Goal: Information Seeking & Learning: Learn about a topic

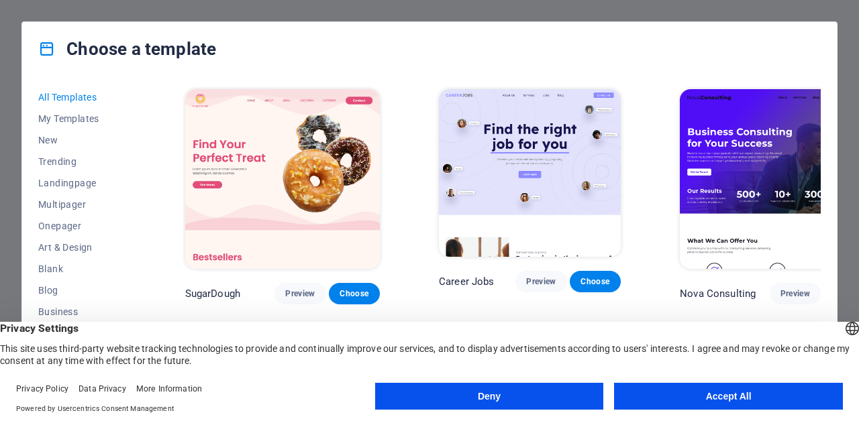
click at [715, 395] on button "Accept All" at bounding box center [728, 396] width 229 height 27
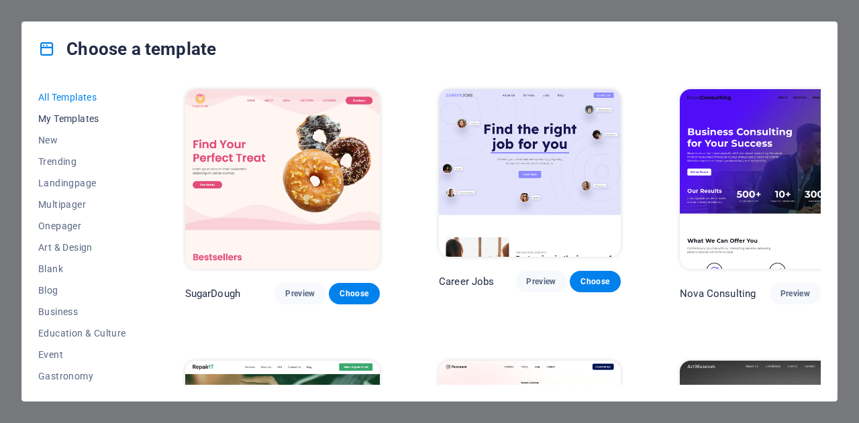
click at [46, 117] on span "My Templates" at bounding box center [82, 118] width 88 height 11
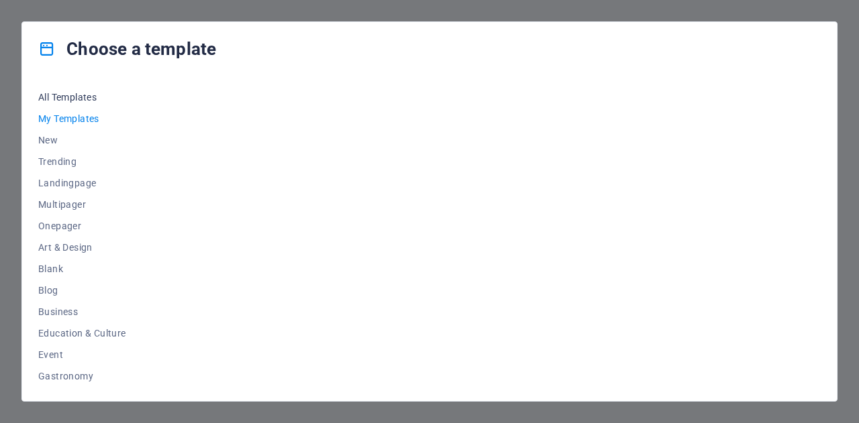
click at [58, 93] on span "All Templates" at bounding box center [82, 97] width 88 height 11
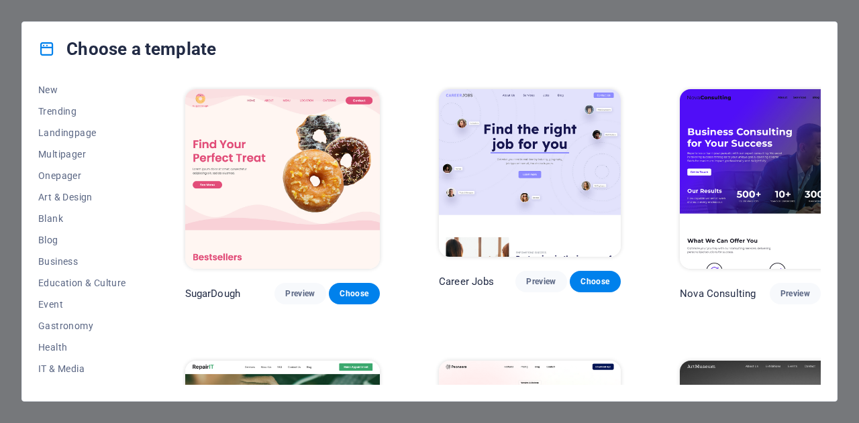
scroll to position [54, 0]
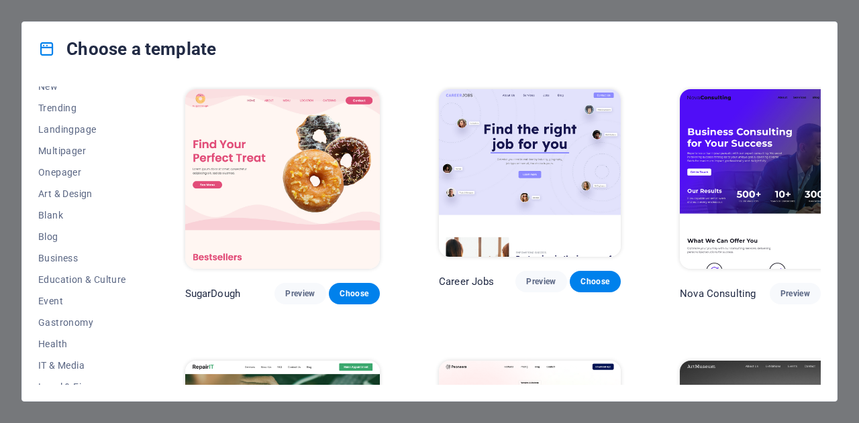
click at [821, 113] on div "All Templates My Templates New Trending Landingpage Multipager Onepager Art & D…" at bounding box center [429, 239] width 815 height 326
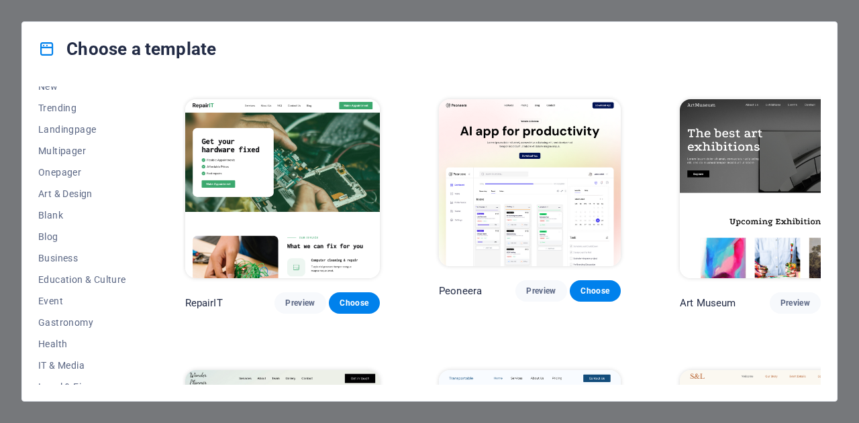
click at [823, 117] on div "All Templates My Templates New Trending Landingpage Multipager Onepager Art & D…" at bounding box center [429, 239] width 815 height 326
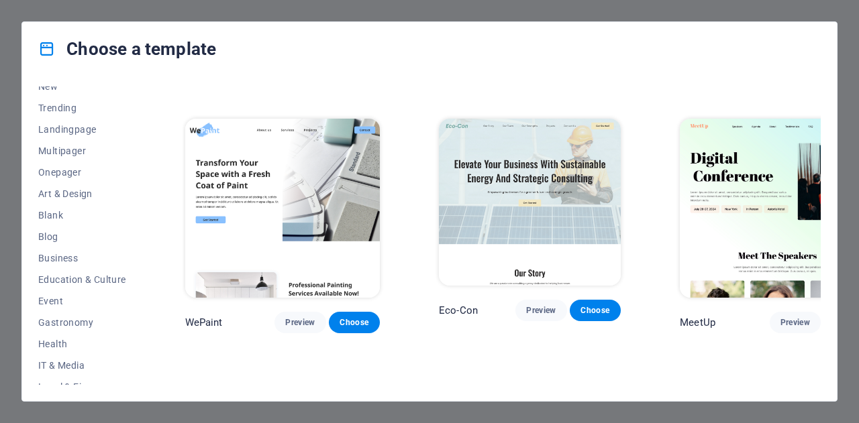
scroll to position [1048, 0]
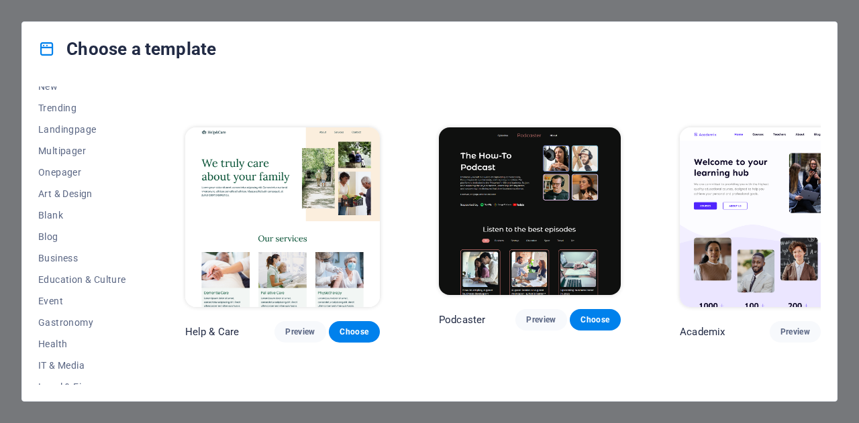
click at [823, 131] on div "All Templates My Templates New Trending Landingpage Multipager Onepager Art & D…" at bounding box center [429, 239] width 815 height 326
click at [821, 137] on div "All Templates My Templates New Trending Landingpage Multipager Onepager Art & D…" at bounding box center [429, 239] width 815 height 326
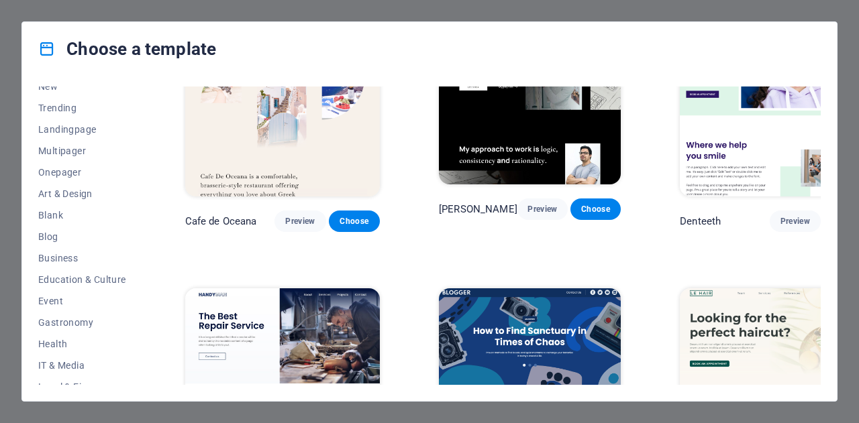
scroll to position [3869, 0]
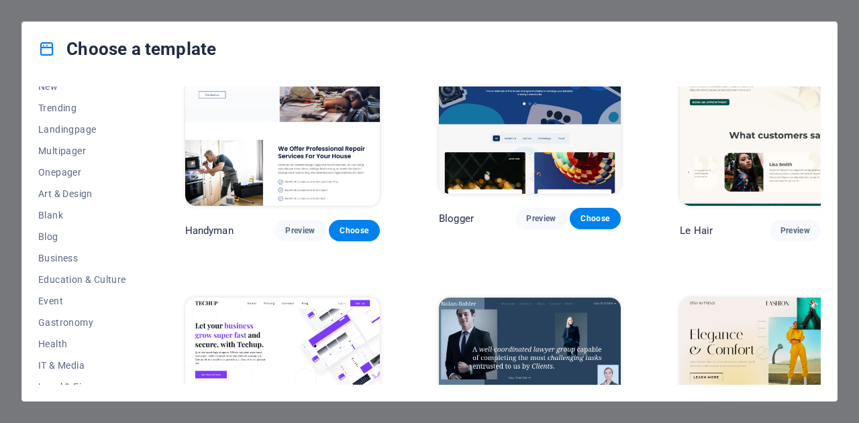
click at [821, 203] on div "All Templates My Templates New Trending Landingpage Multipager Onepager Art & D…" at bounding box center [429, 239] width 815 height 326
click at [821, 213] on div "All Templates My Templates New Trending Landingpage Multipager Onepager Art & D…" at bounding box center [429, 239] width 815 height 326
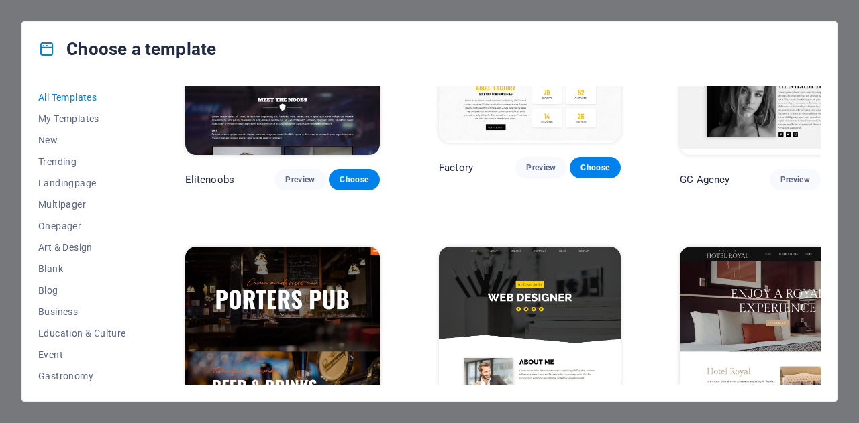
scroll to position [238, 0]
click at [85, 295] on button "Services" at bounding box center [82, 289] width 88 height 21
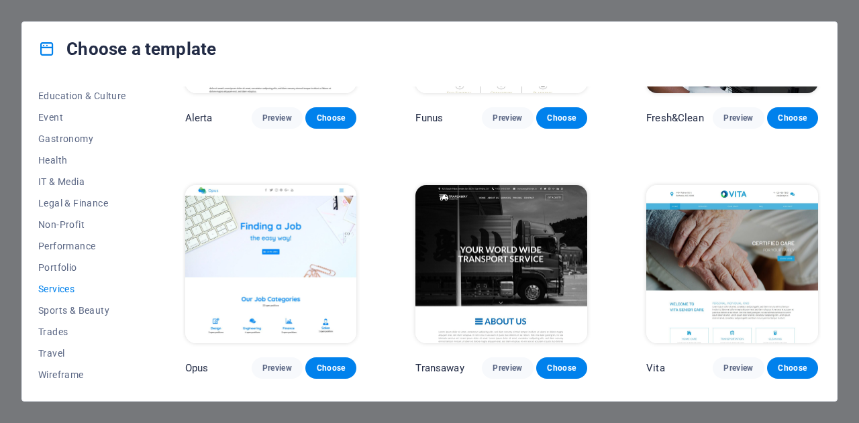
scroll to position [1651, 0]
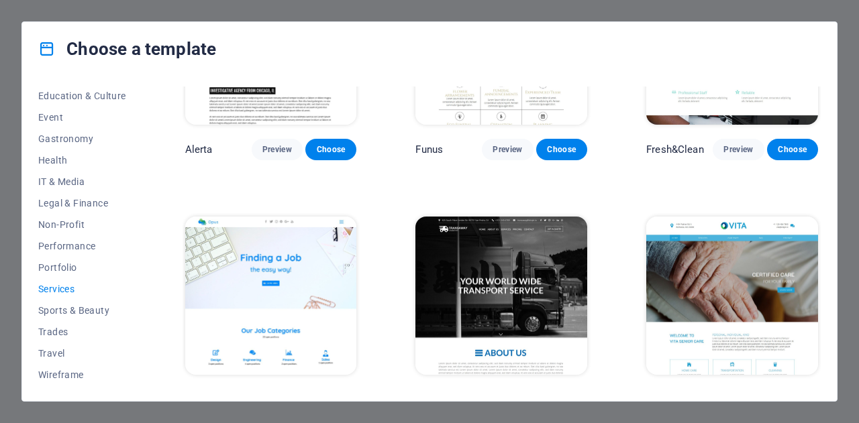
scroll to position [1128, 0]
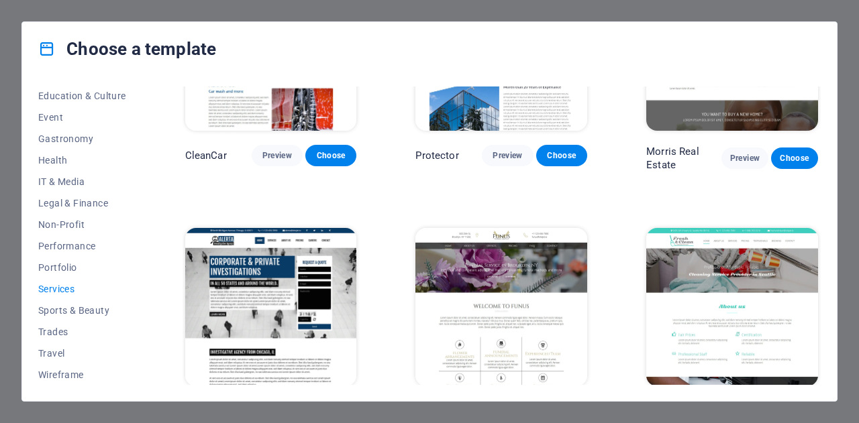
drag, startPoint x: 817, startPoint y: 276, endPoint x: 826, endPoint y: 245, distance: 31.9
click at [826, 245] on div "All Templates My Templates New Trending Landingpage Multipager Onepager Art & D…" at bounding box center [429, 239] width 815 height 326
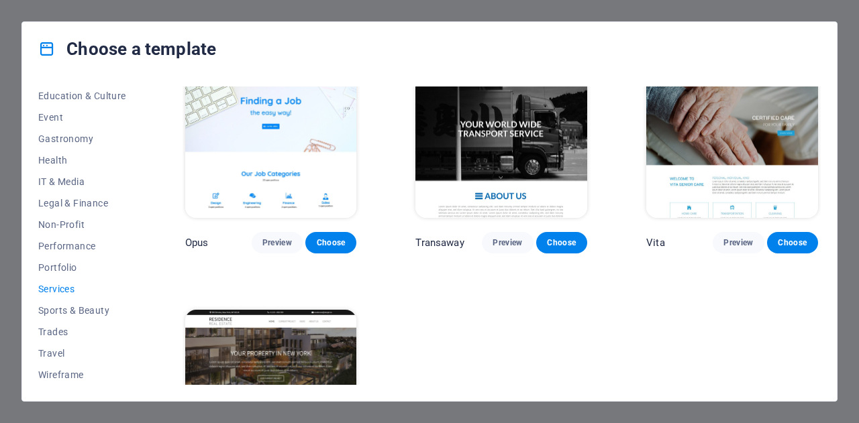
scroll to position [1529, 0]
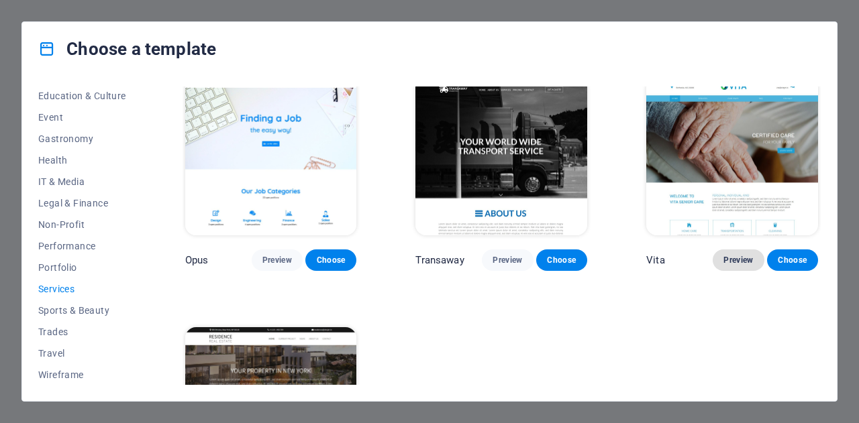
click at [735, 255] on span "Preview" at bounding box center [738, 260] width 30 height 11
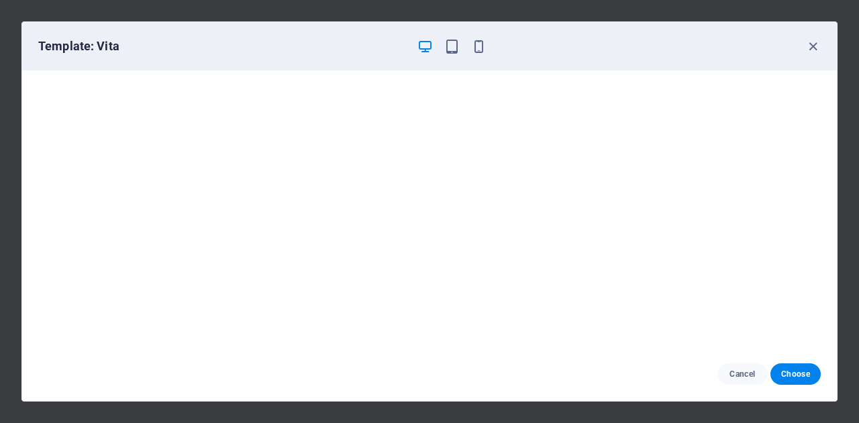
click at [446, 33] on div "Template: Vita" at bounding box center [429, 46] width 815 height 48
click at [449, 41] on icon "button" at bounding box center [451, 46] width 15 height 15
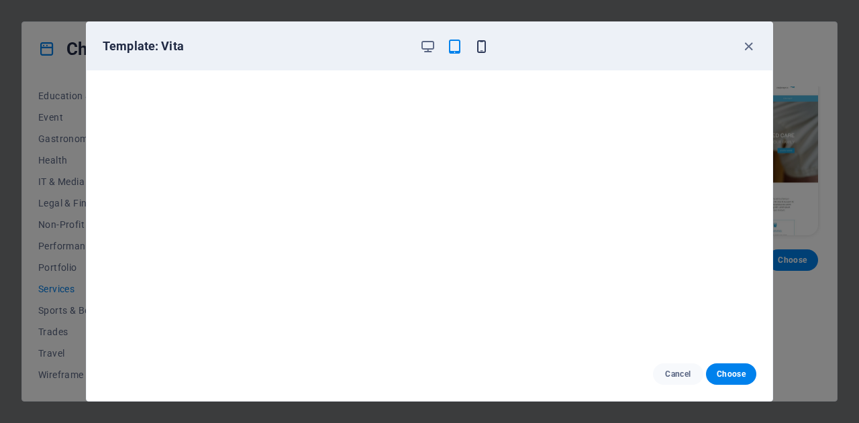
click at [482, 41] on icon "button" at bounding box center [481, 46] width 15 height 15
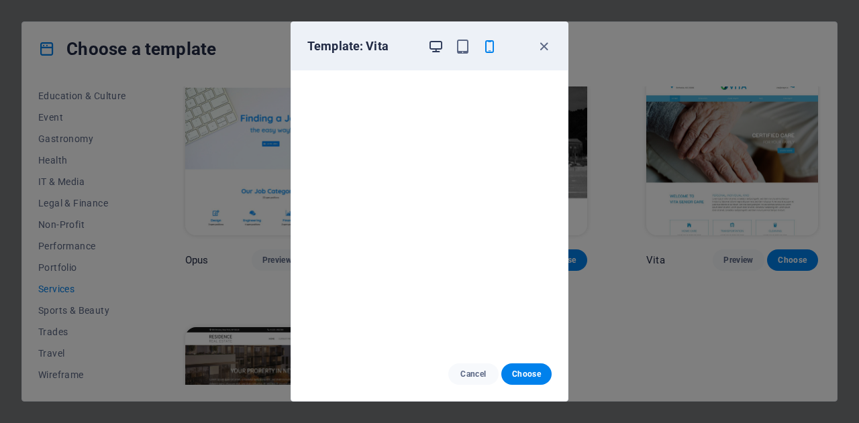
click at [432, 39] on icon "button" at bounding box center [435, 46] width 15 height 15
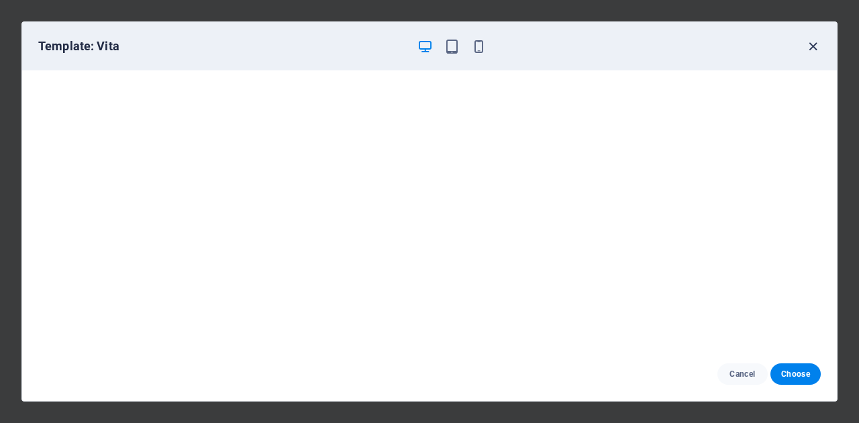
click at [817, 50] on icon "button" at bounding box center [812, 46] width 15 height 15
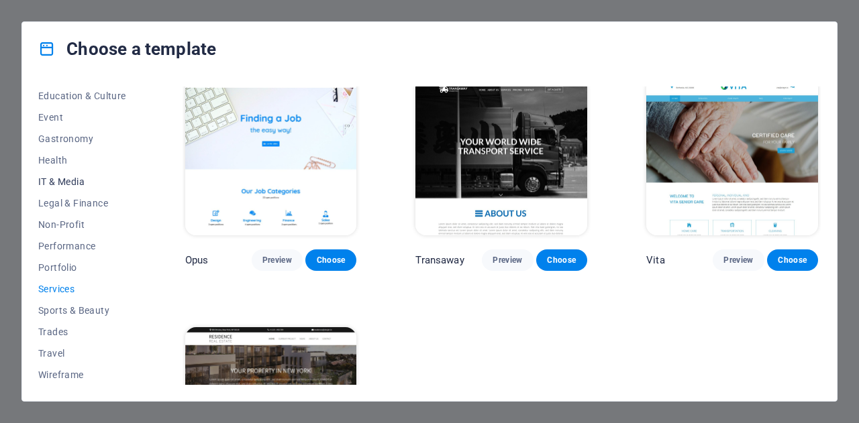
click at [59, 186] on span "IT & Media" at bounding box center [82, 182] width 88 height 11
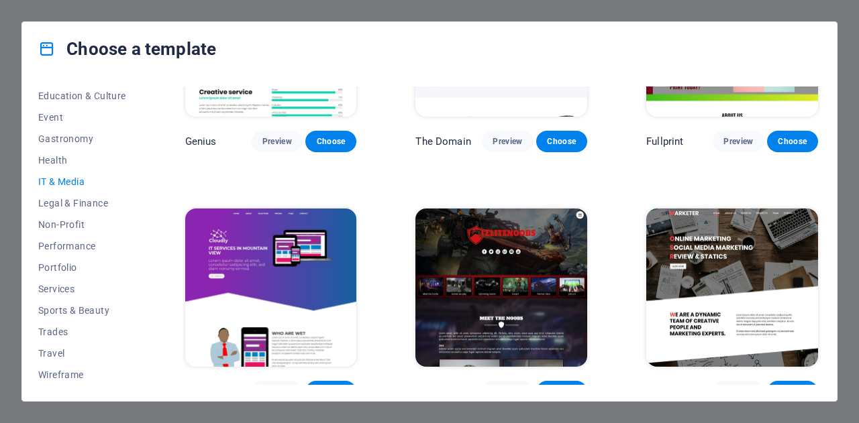
scroll to position [646, 0]
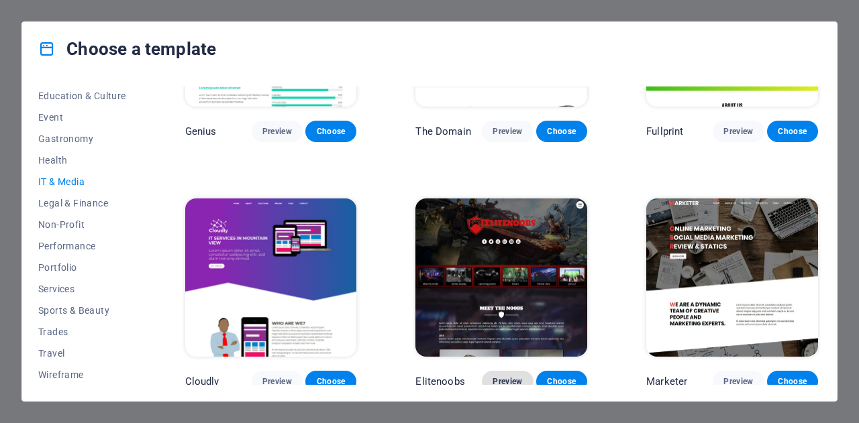
click at [501, 371] on button "Preview" at bounding box center [507, 381] width 51 height 21
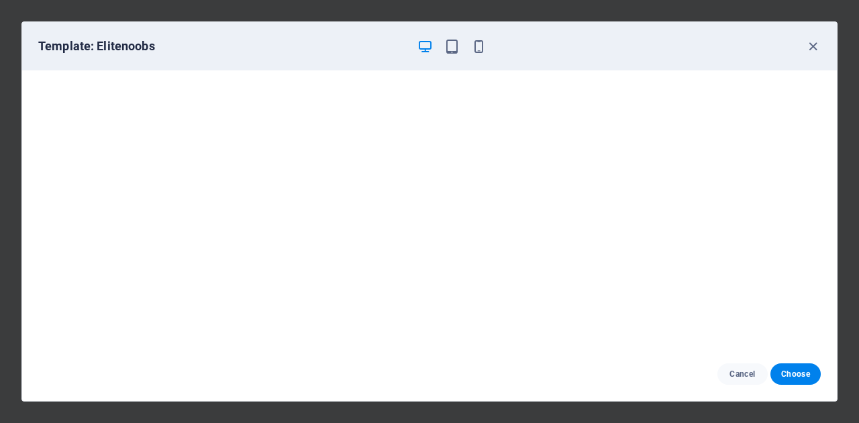
click at [441, 40] on div at bounding box center [452, 46] width 70 height 16
click at [450, 46] on icon "button" at bounding box center [451, 46] width 15 height 15
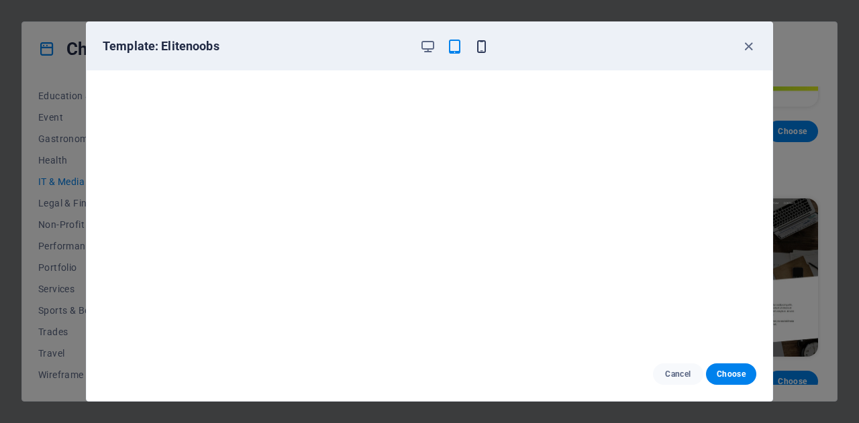
click at [483, 52] on icon "button" at bounding box center [481, 46] width 15 height 15
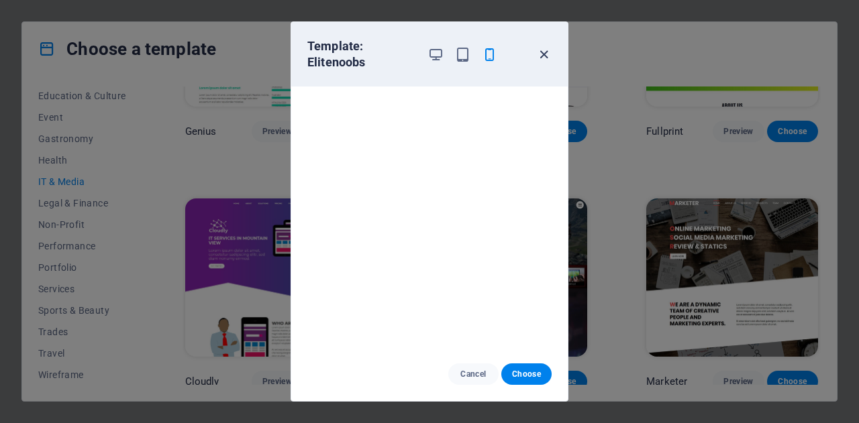
click at [544, 48] on icon "button" at bounding box center [543, 54] width 15 height 15
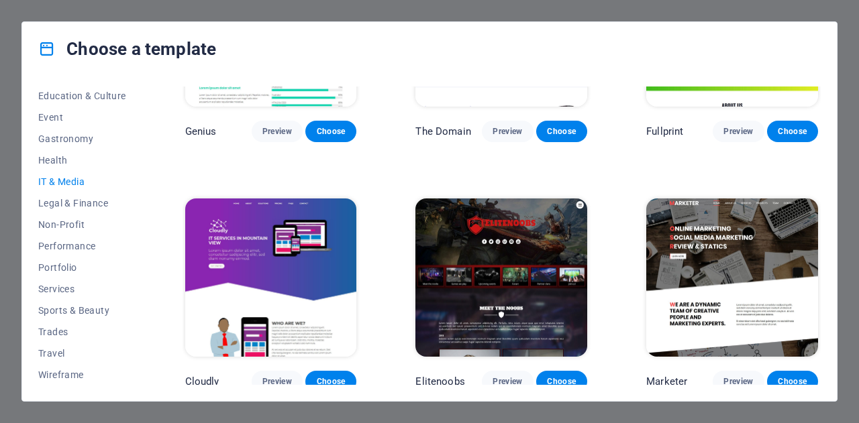
click at [136, 174] on div "All Templates My Templates New Trending Landingpage Multipager Onepager Art & D…" at bounding box center [90, 236] width 104 height 299
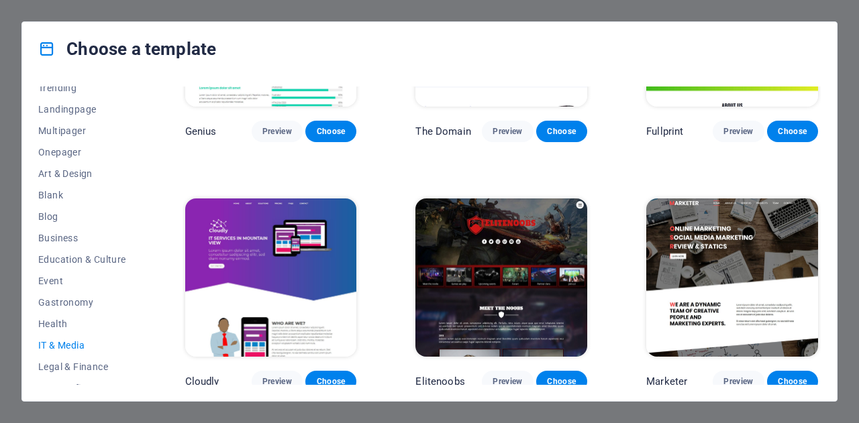
scroll to position [0, 0]
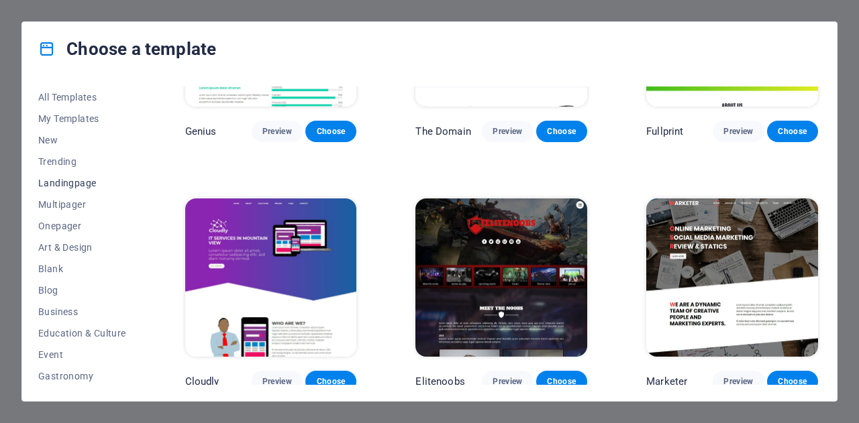
click at [58, 183] on span "Landingpage" at bounding box center [82, 183] width 88 height 11
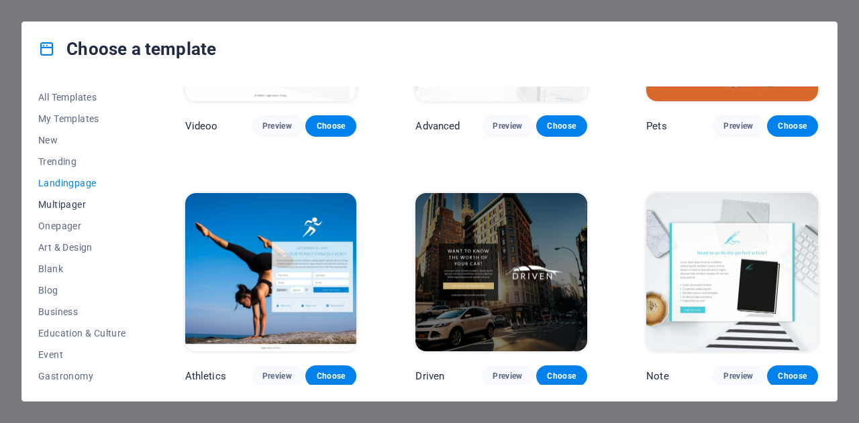
click at [80, 201] on span "Multipager" at bounding box center [82, 204] width 88 height 11
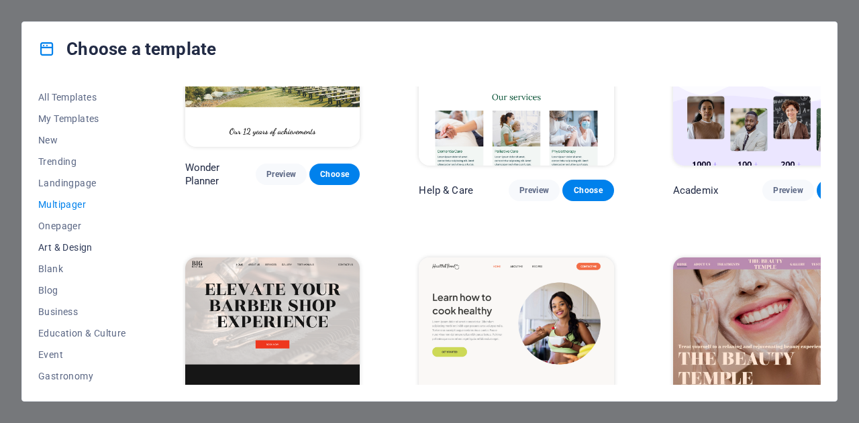
click at [66, 240] on button "Art & Design" at bounding box center [82, 247] width 88 height 21
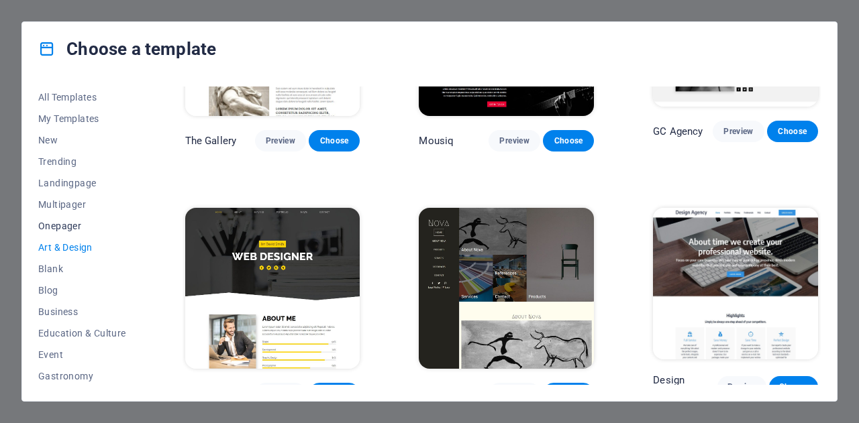
click at [58, 221] on span "Onepager" at bounding box center [82, 226] width 88 height 11
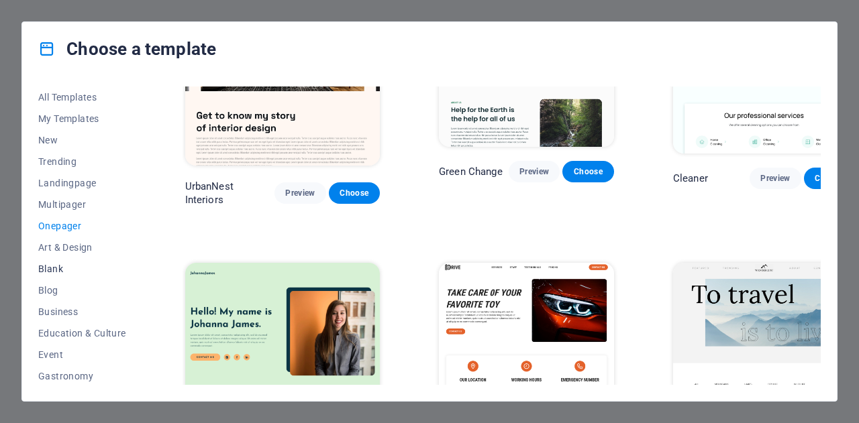
click at [52, 261] on button "Blank" at bounding box center [82, 268] width 88 height 21
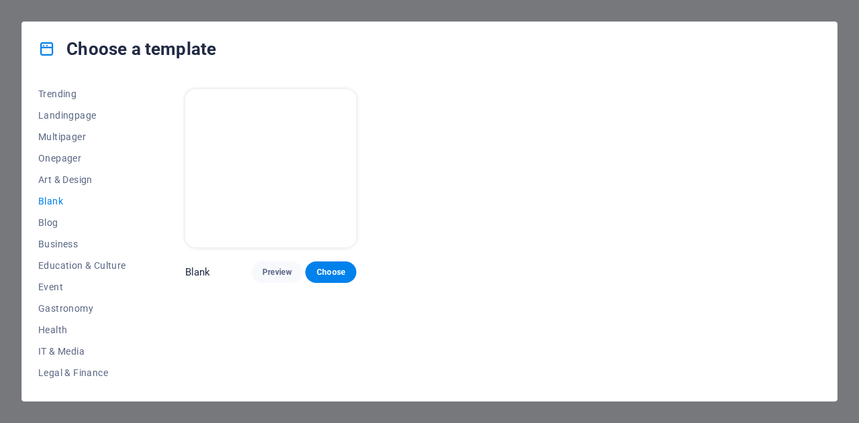
scroll to position [68, 0]
click at [54, 217] on span "Blog" at bounding box center [82, 222] width 88 height 11
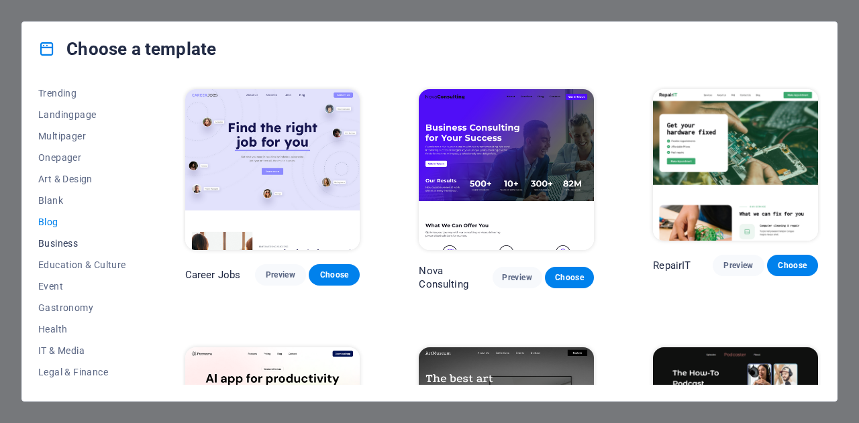
click at [59, 246] on span "Business" at bounding box center [82, 243] width 88 height 11
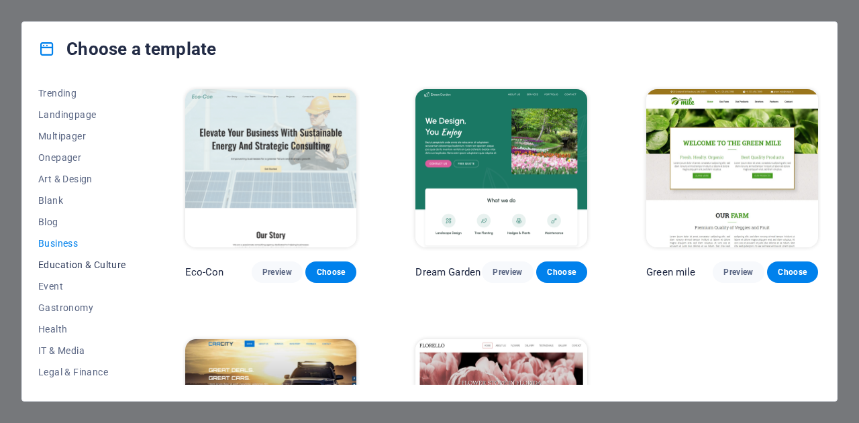
click at [66, 267] on span "Education & Culture" at bounding box center [82, 265] width 88 height 11
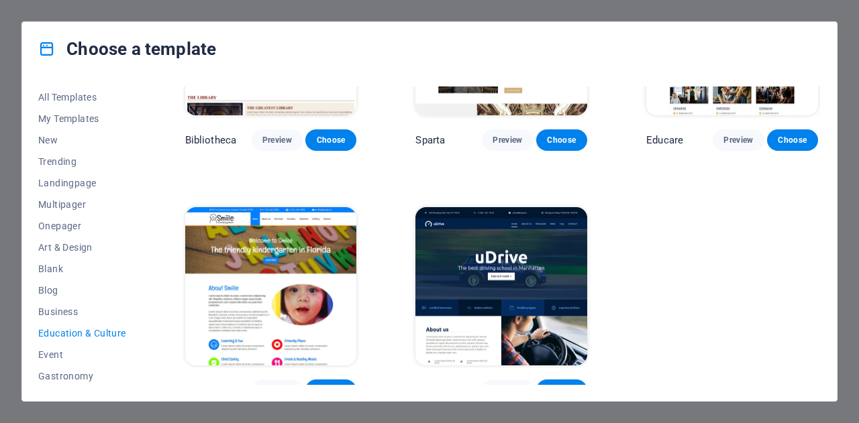
scroll to position [392, 0]
